Goal: Book appointment/travel/reservation

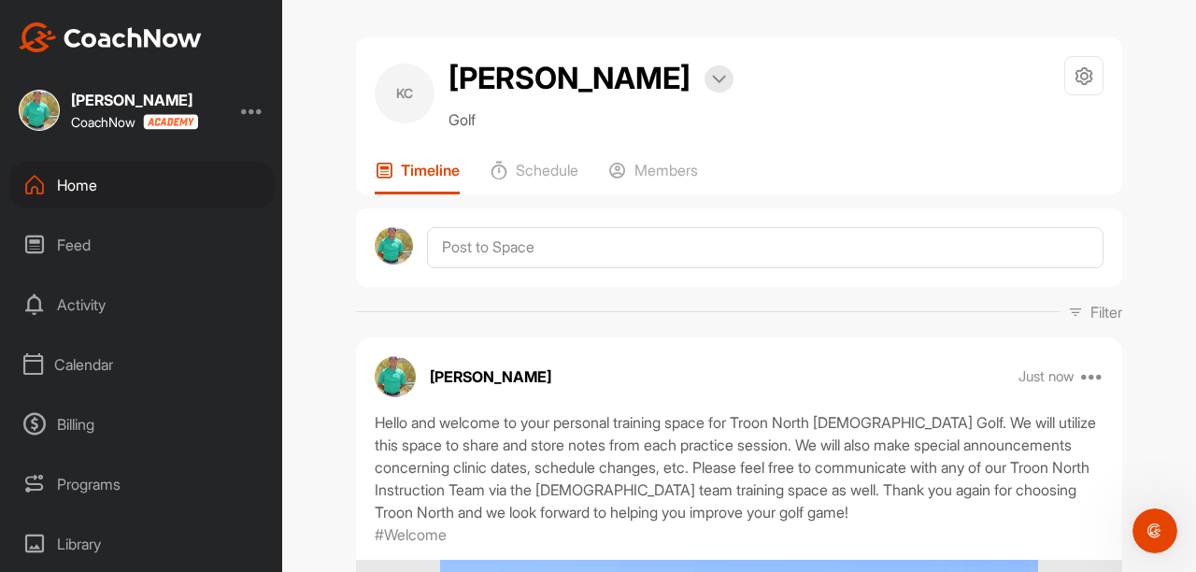
click at [78, 349] on div "Calendar" at bounding box center [141, 364] width 263 height 47
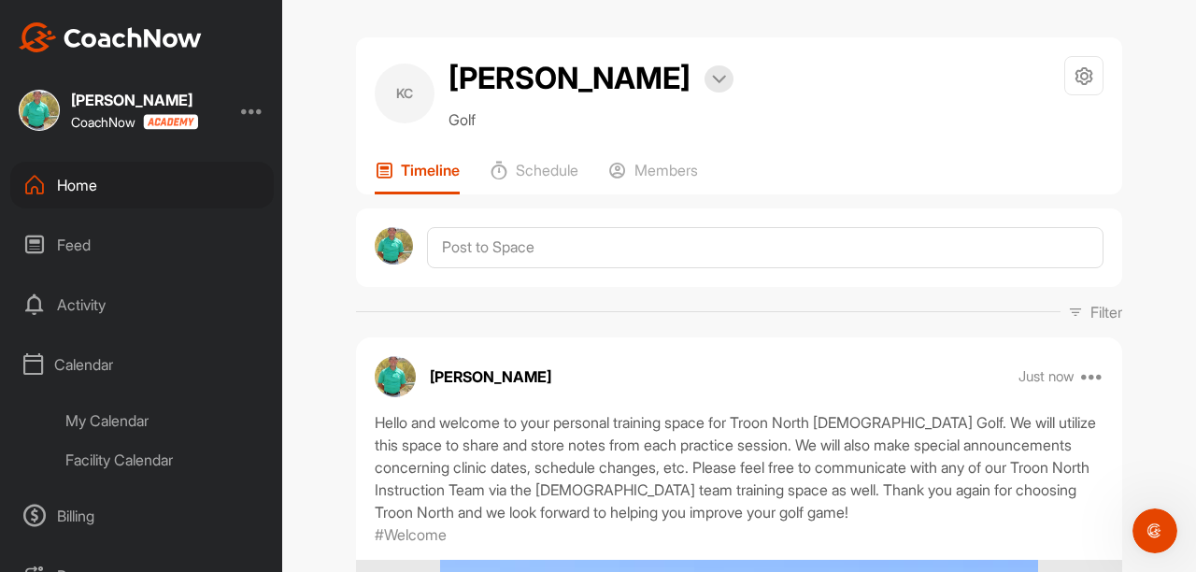
click at [109, 409] on div "My Calendar" at bounding box center [162, 420] width 221 height 39
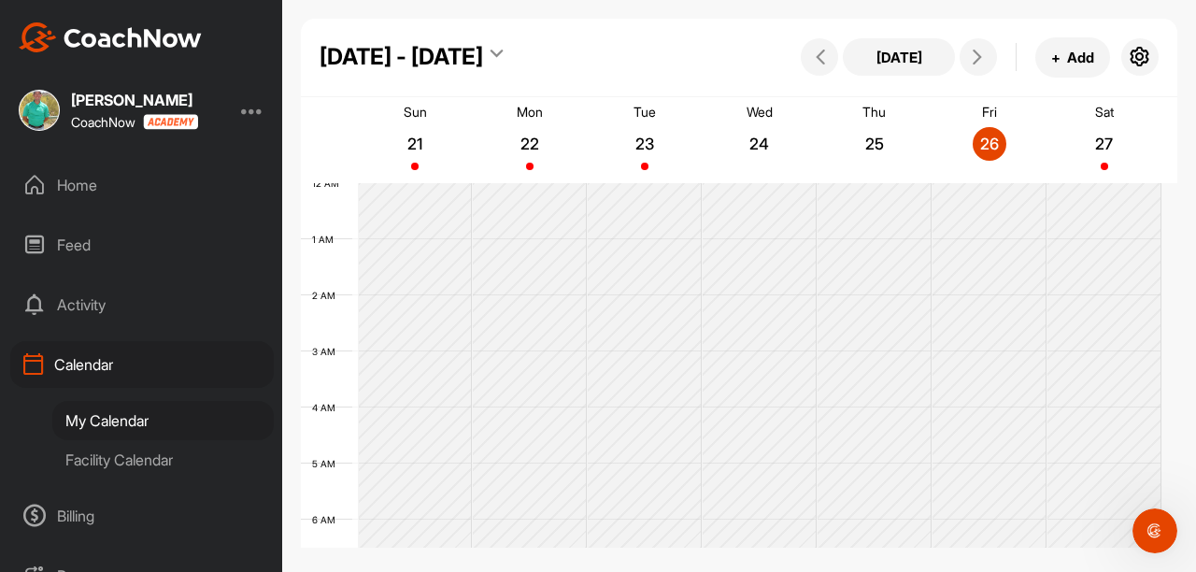
scroll to position [323, 0]
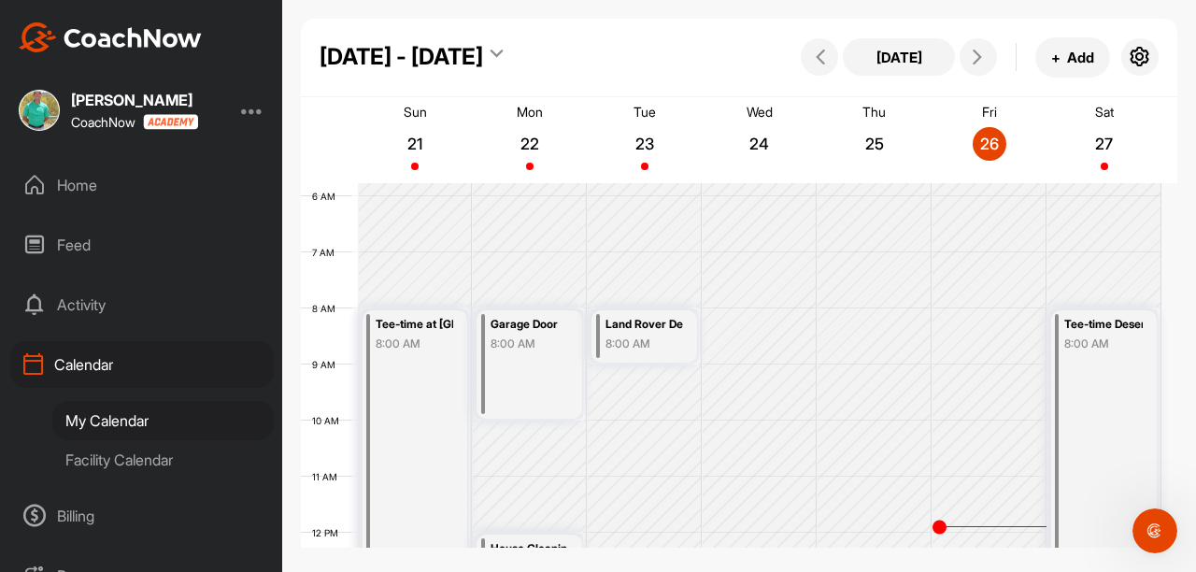
click at [109, 409] on div "My Calendar" at bounding box center [162, 420] width 221 height 39
click at [978, 62] on icon at bounding box center [977, 57] width 15 height 15
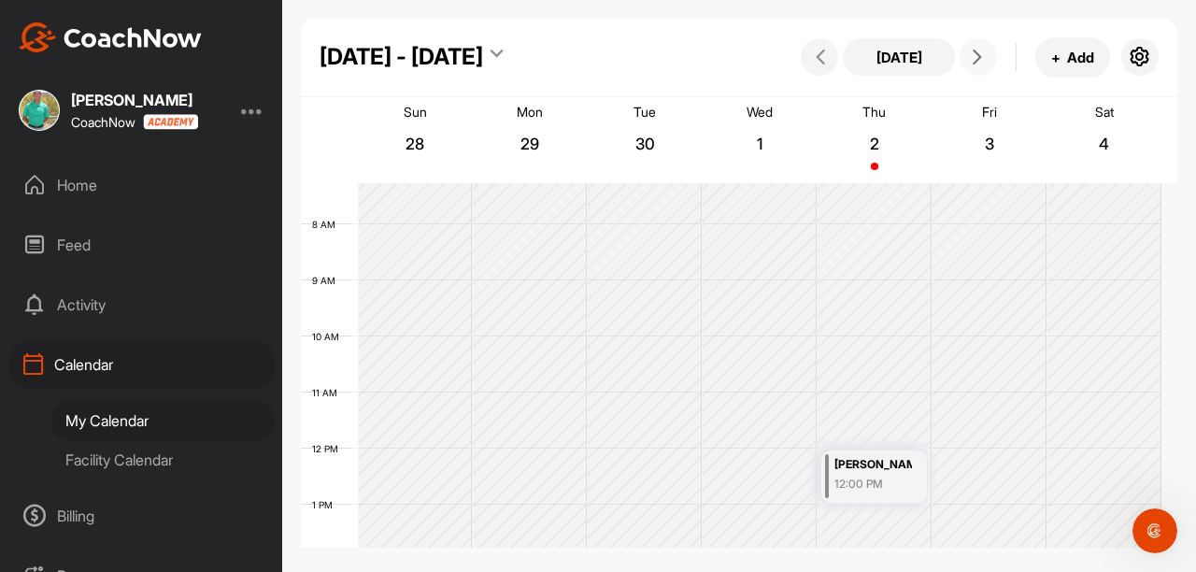
scroll to position [403, 0]
click at [981, 56] on icon at bounding box center [977, 57] width 15 height 15
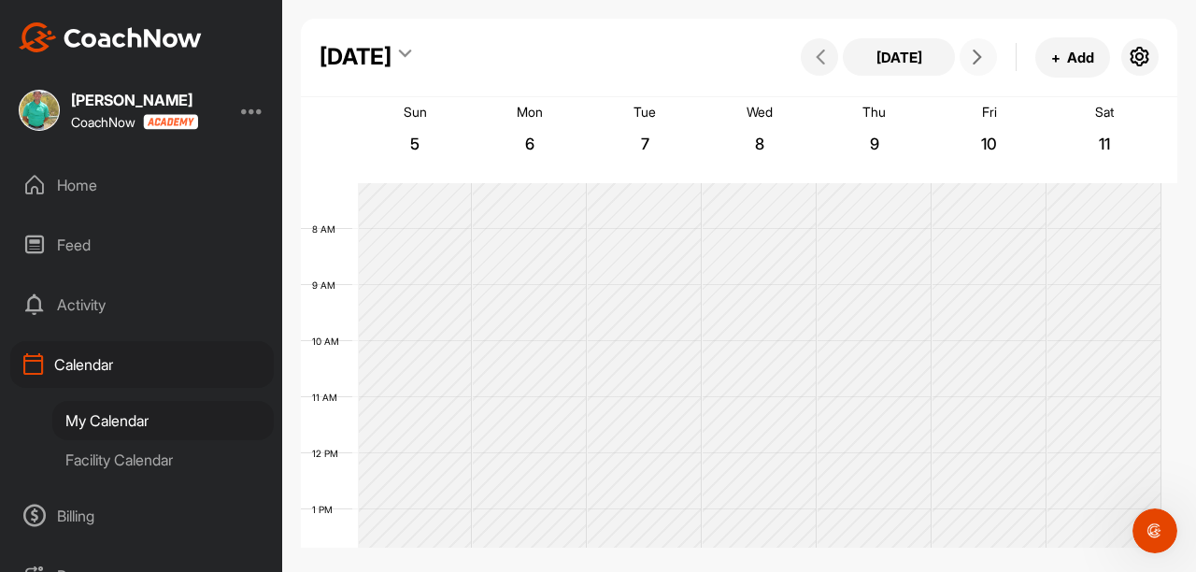
scroll to position [323, 0]
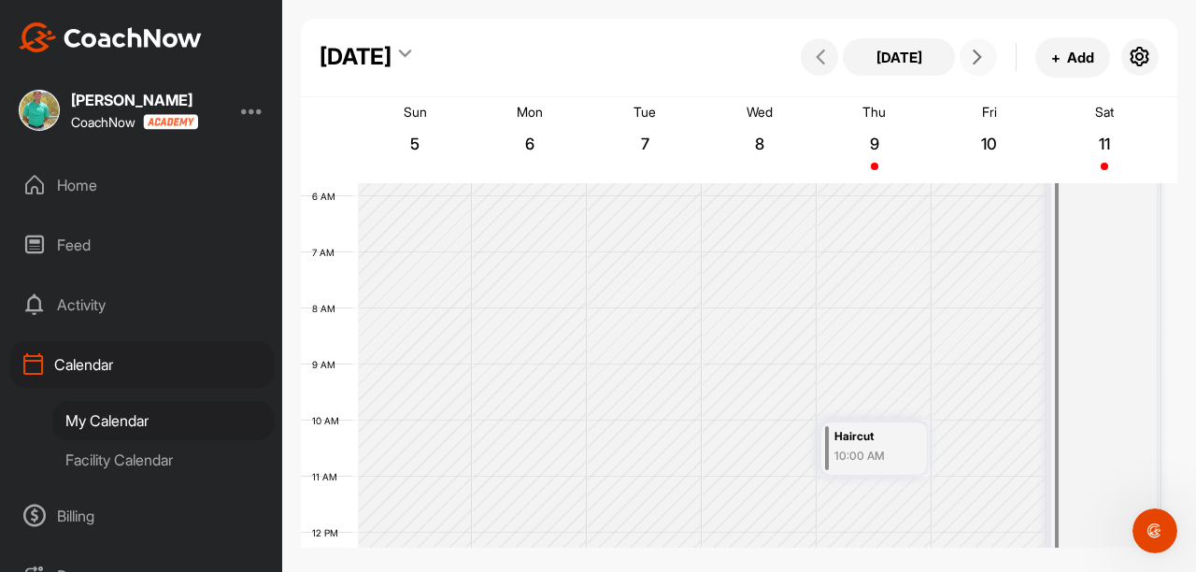
click at [970, 61] on icon at bounding box center [977, 57] width 15 height 15
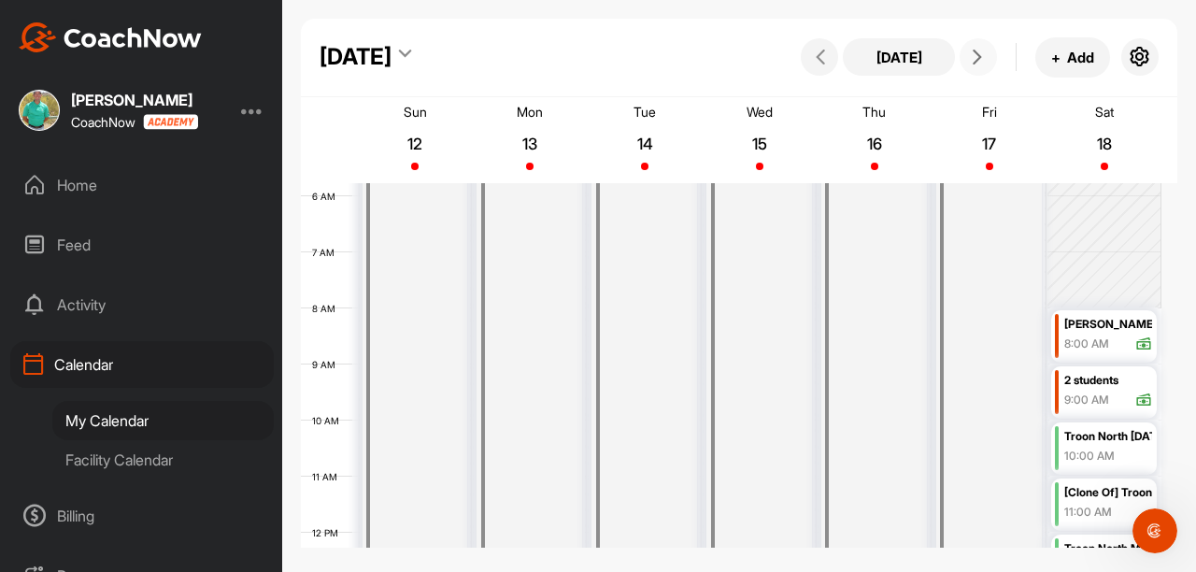
click at [970, 61] on icon at bounding box center [977, 57] width 15 height 15
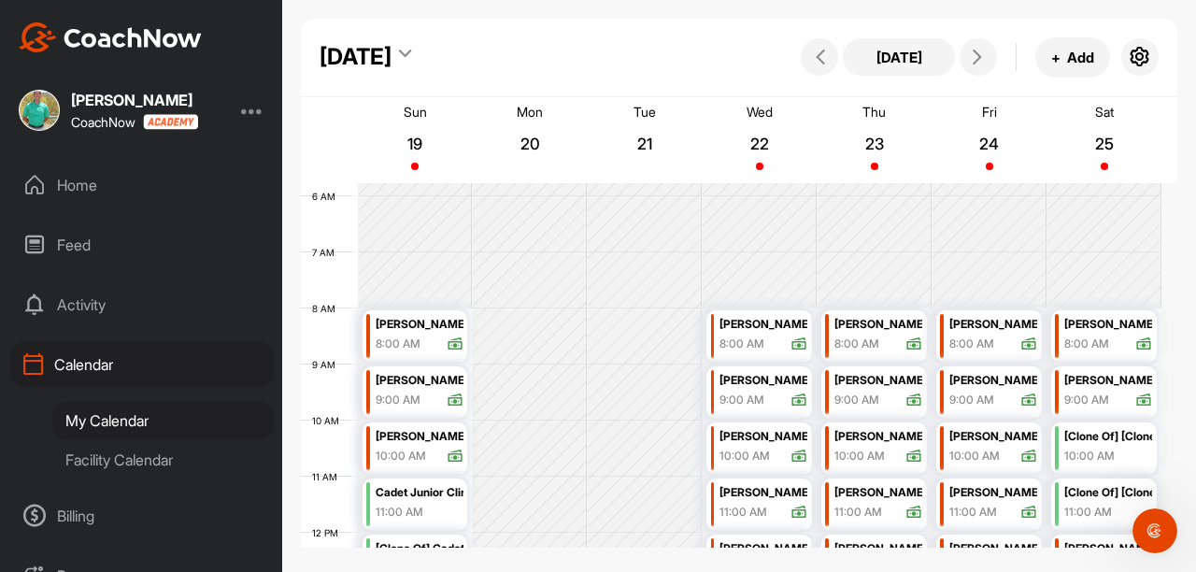
click at [411, 58] on icon at bounding box center [405, 57] width 12 height 19
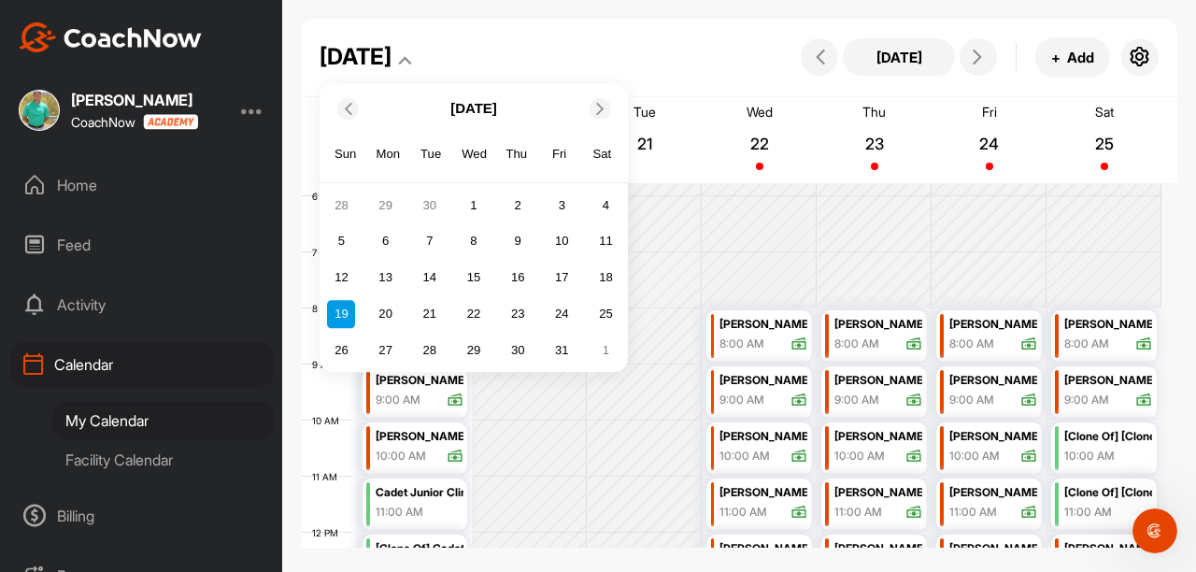
click at [592, 113] on span at bounding box center [601, 109] width 19 height 12
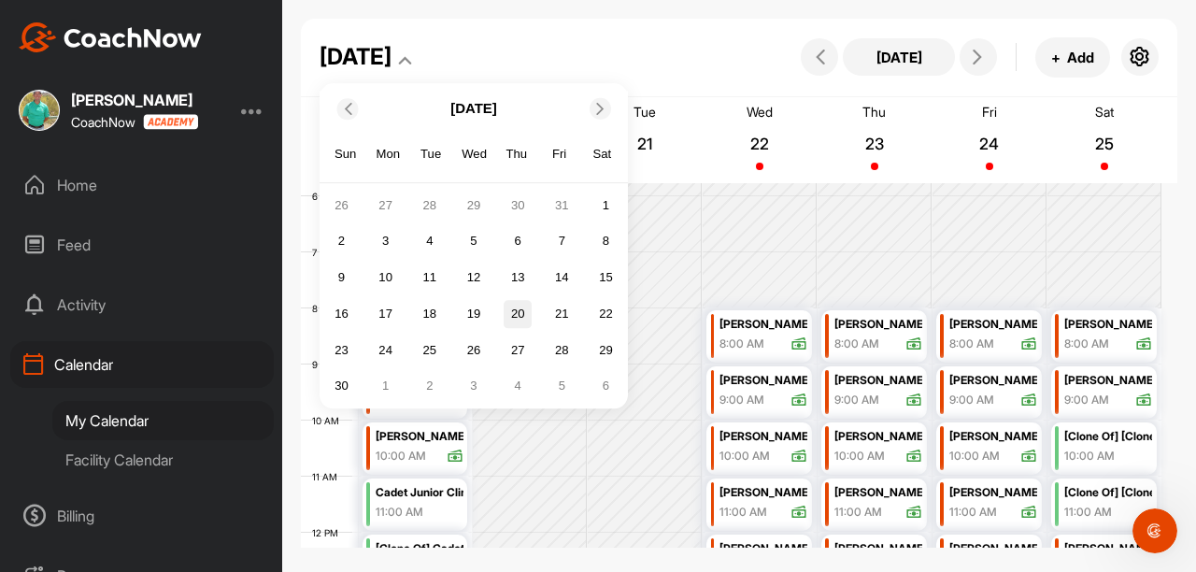
click at [520, 318] on div "20" at bounding box center [518, 314] width 28 height 28
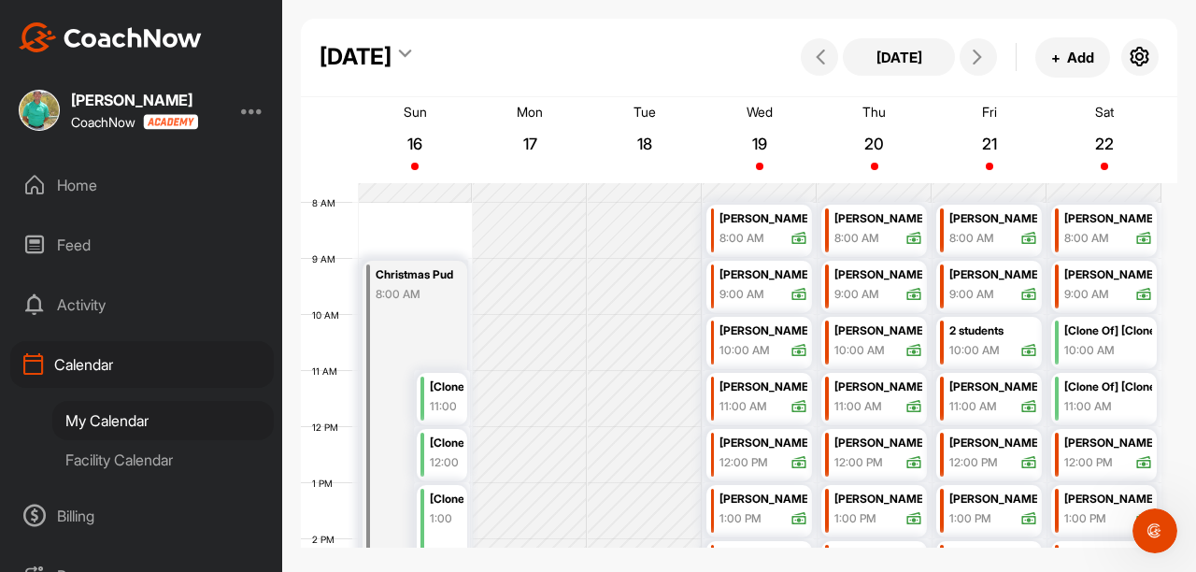
scroll to position [424, 0]
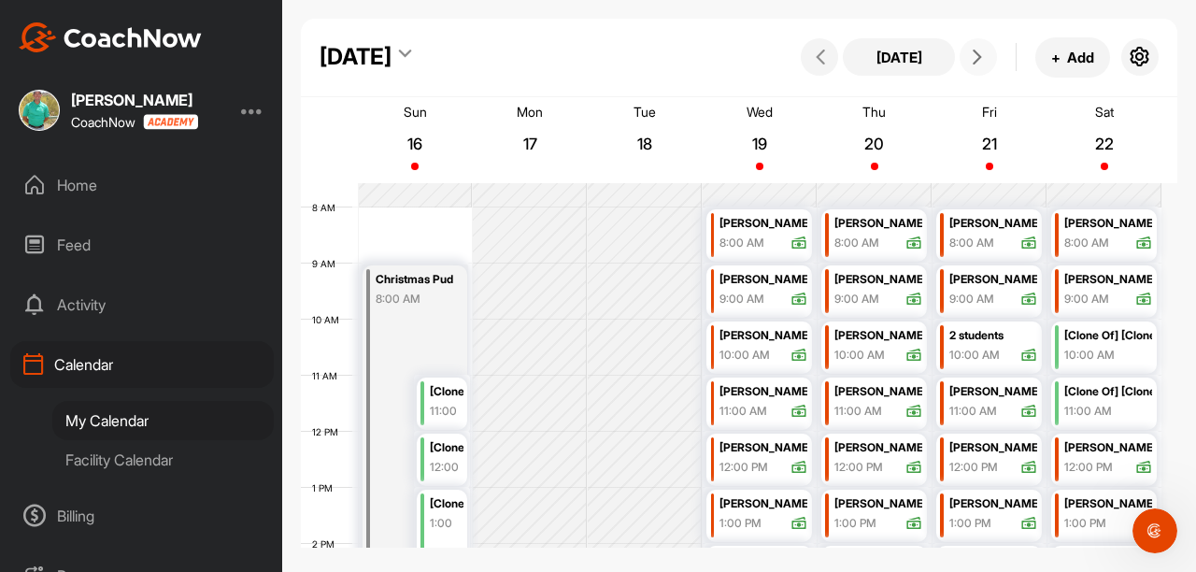
click at [983, 60] on icon at bounding box center [977, 57] width 15 height 15
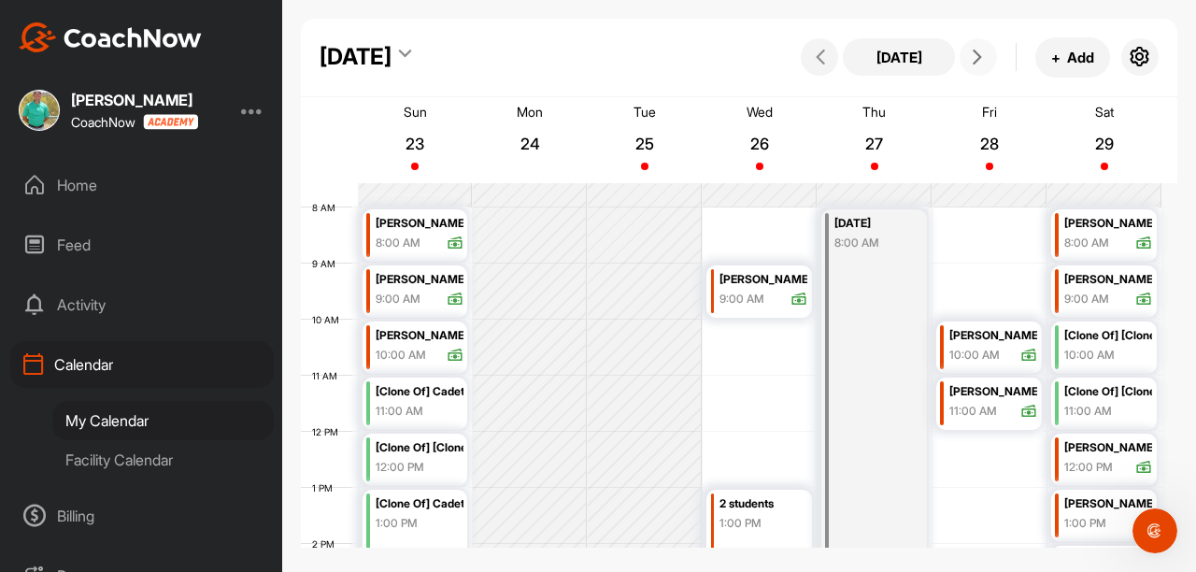
scroll to position [420, 0]
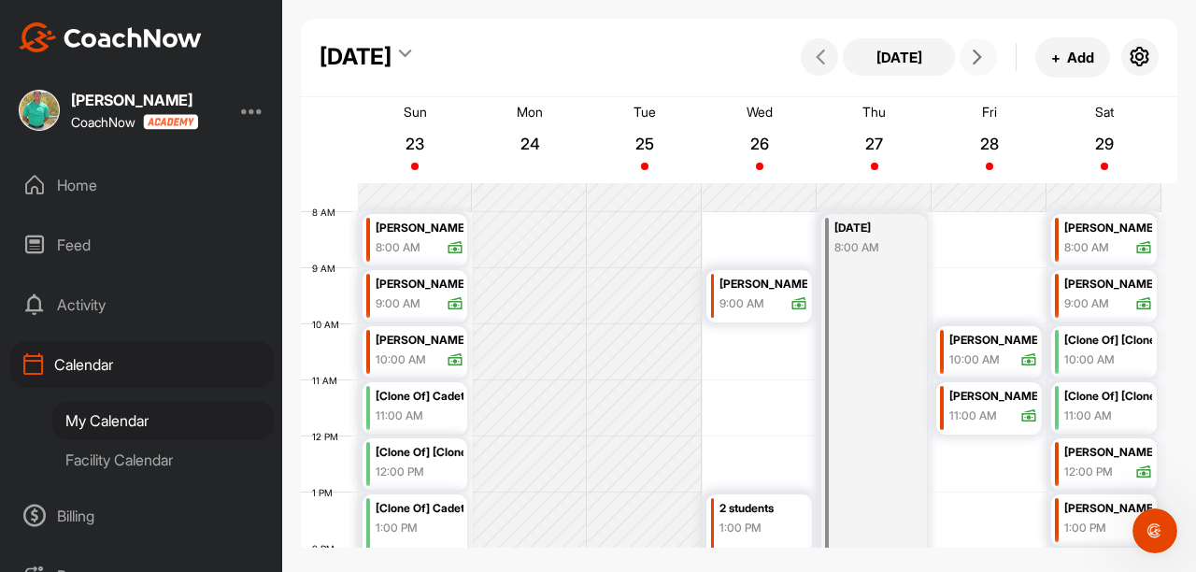
click at [984, 64] on icon at bounding box center [977, 57] width 15 height 15
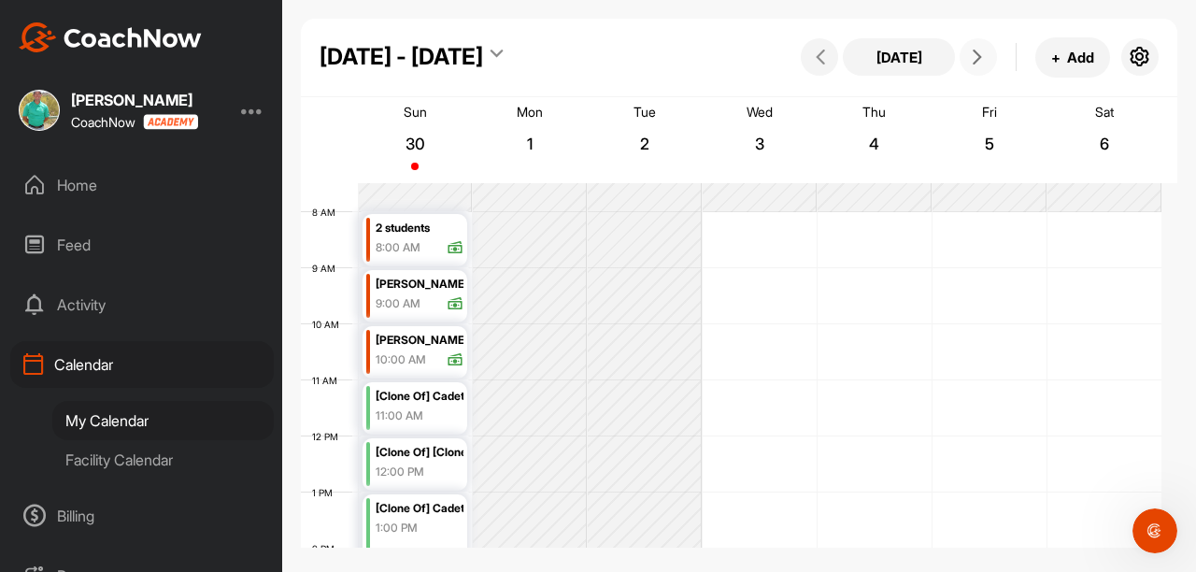
scroll to position [323, 0]
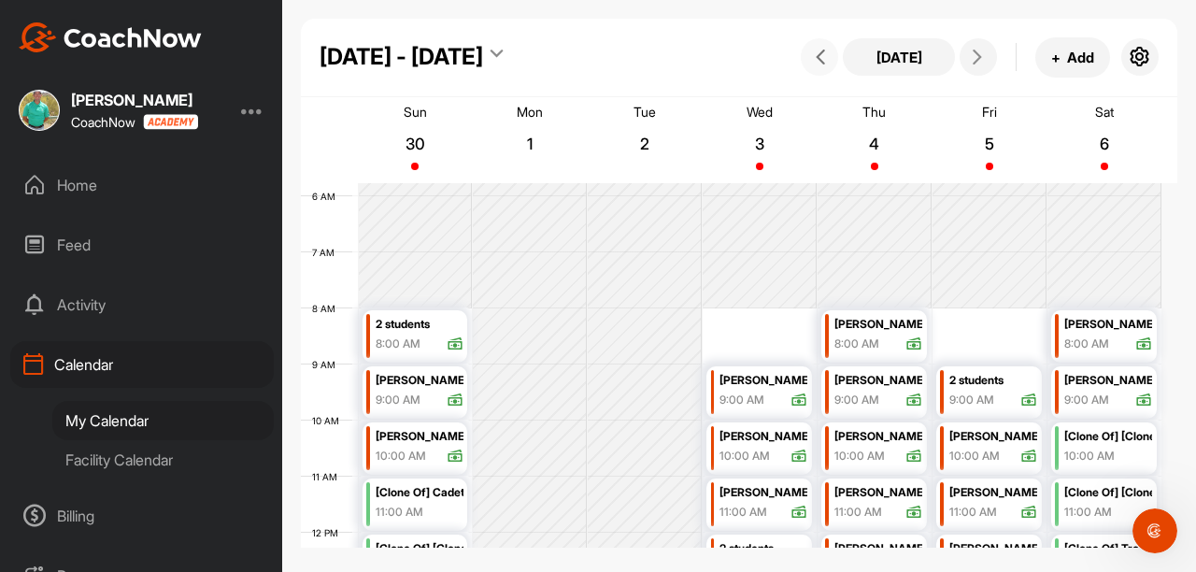
click at [814, 69] on button at bounding box center [819, 56] width 37 height 37
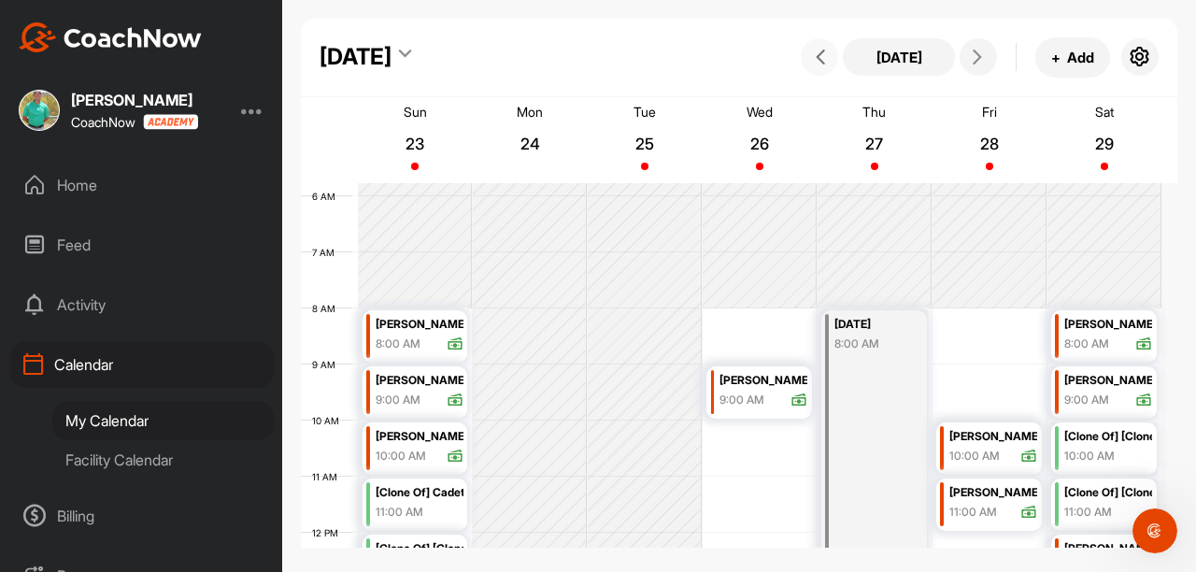
click at [815, 73] on button at bounding box center [819, 56] width 37 height 37
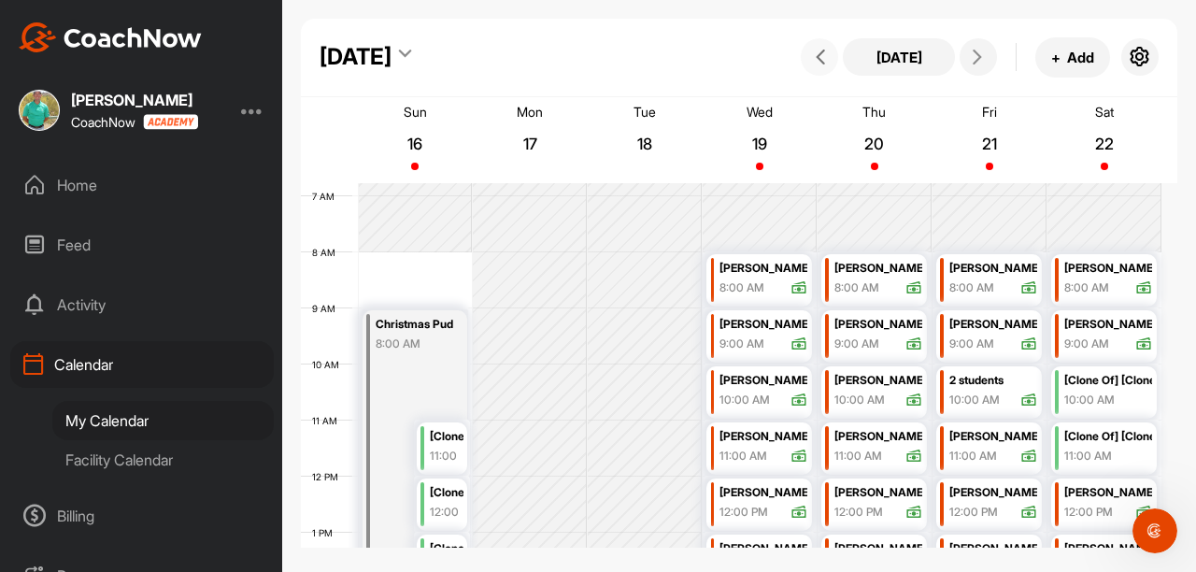
scroll to position [355, 0]
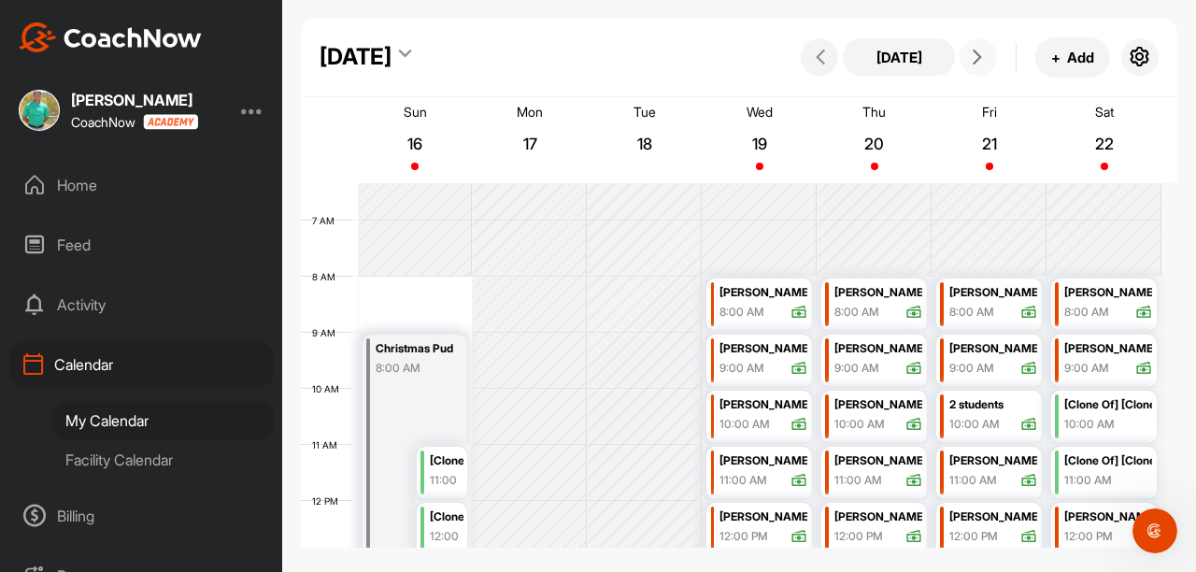
click at [969, 73] on button at bounding box center [978, 56] width 37 height 37
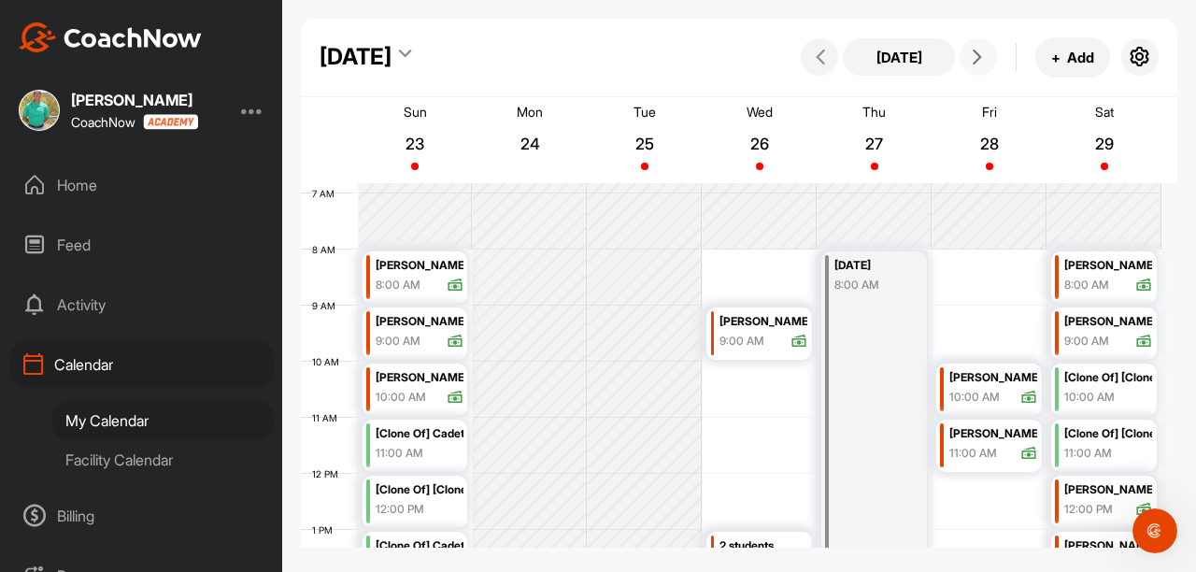
scroll to position [381, 0]
click at [975, 64] on button at bounding box center [978, 56] width 37 height 37
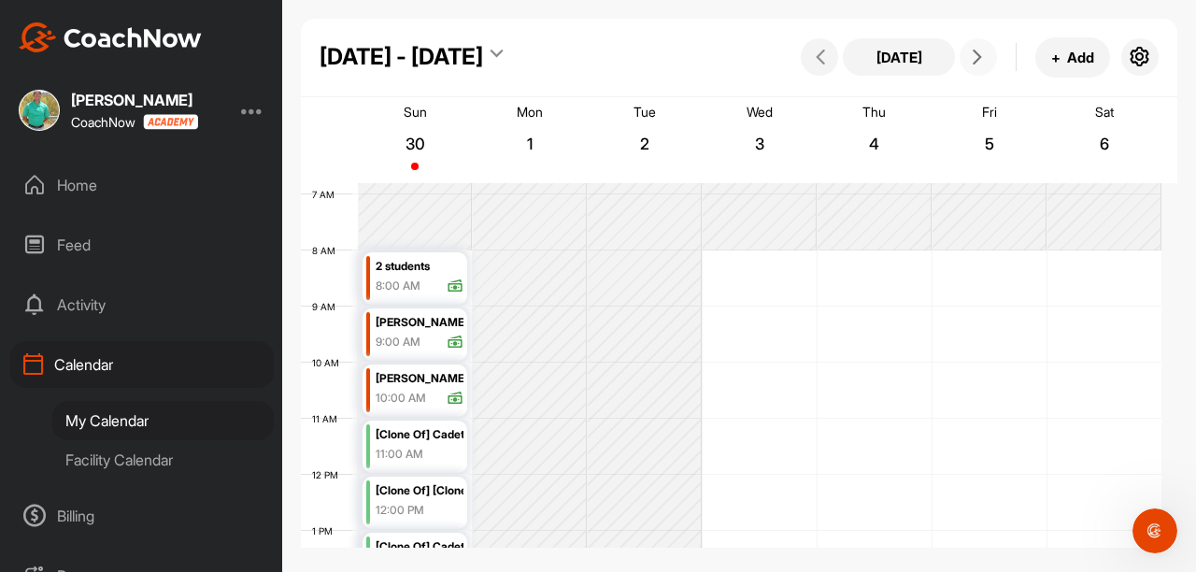
scroll to position [323, 0]
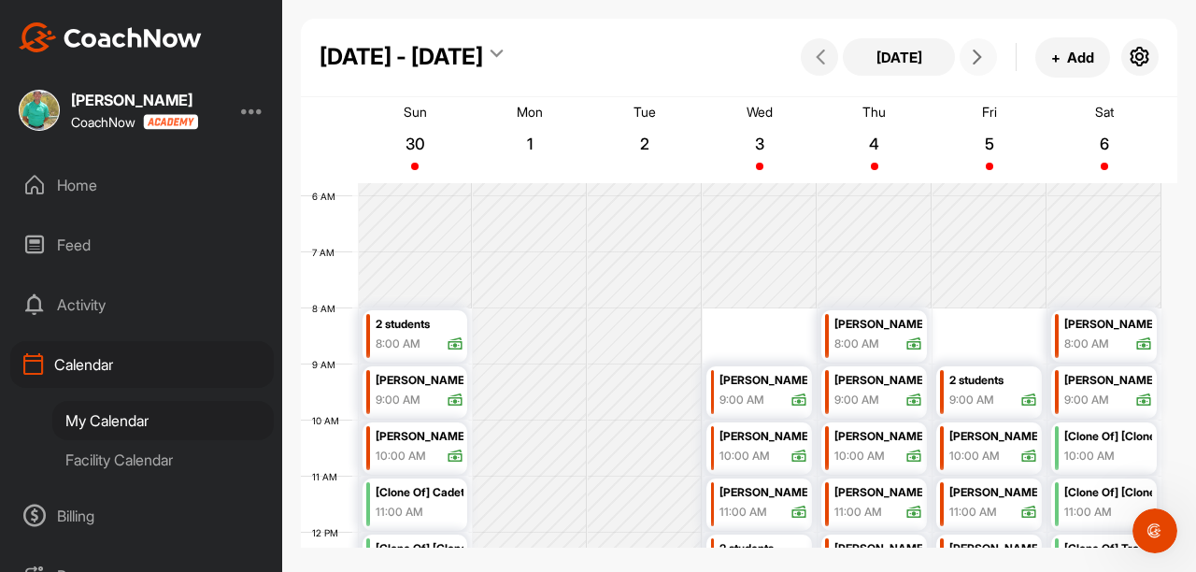
click at [978, 58] on icon at bounding box center [977, 57] width 15 height 15
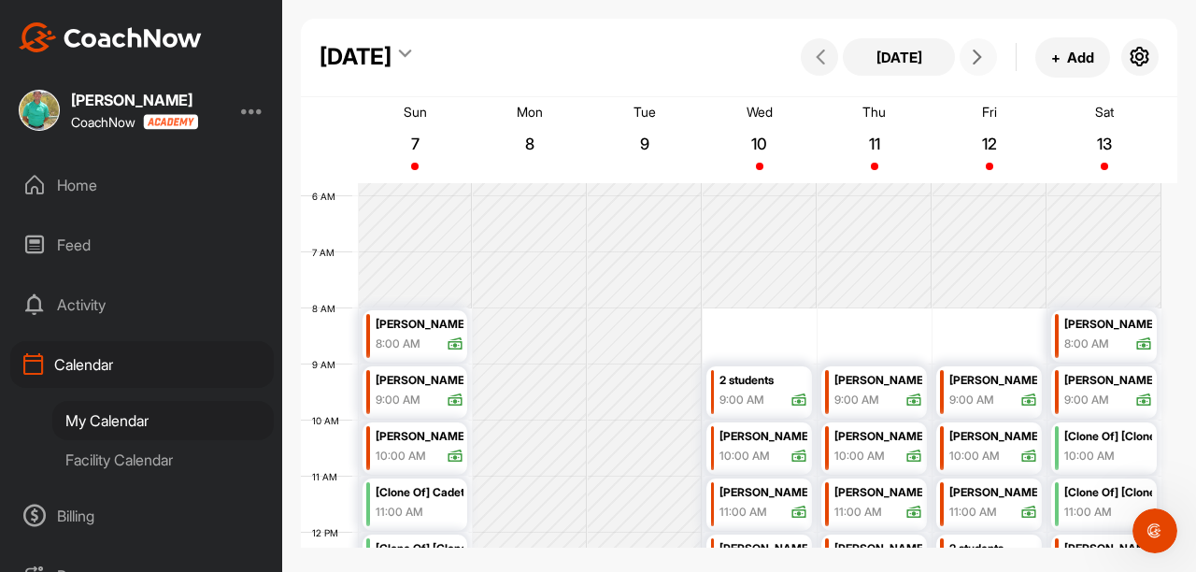
click at [974, 62] on icon at bounding box center [977, 57] width 15 height 15
